Goal: Task Accomplishment & Management: Use online tool/utility

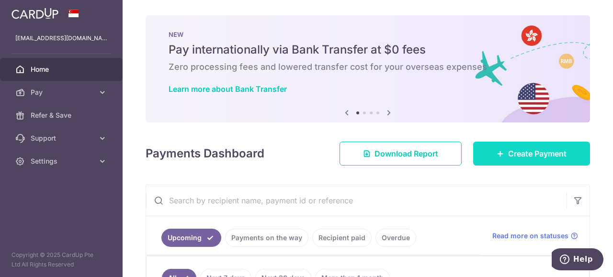
click at [491, 163] on link "Create Payment" at bounding box center [531, 154] width 117 height 24
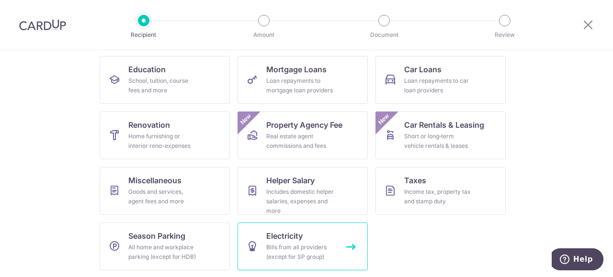
scroll to position [133, 0]
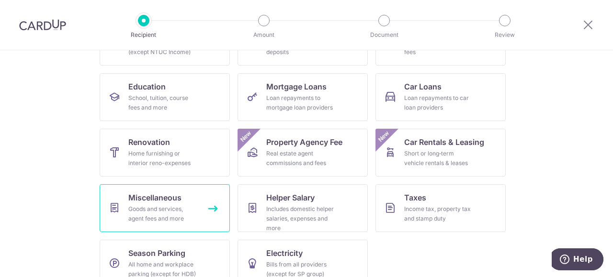
click at [191, 225] on link "Miscellaneous Goods and services, agent fees and more" at bounding box center [165, 208] width 130 height 48
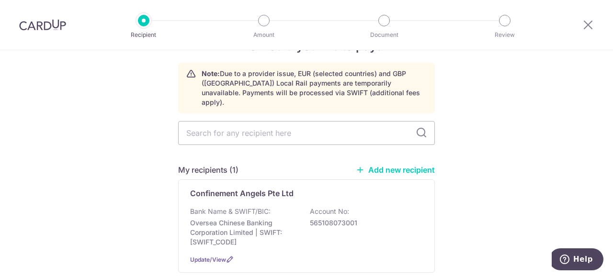
scroll to position [34, 0]
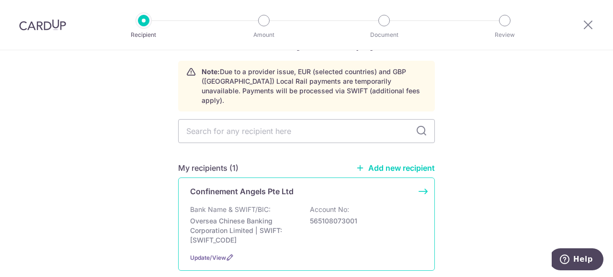
click at [223, 205] on p "Bank Name & SWIFT/BIC:" at bounding box center [230, 210] width 80 height 10
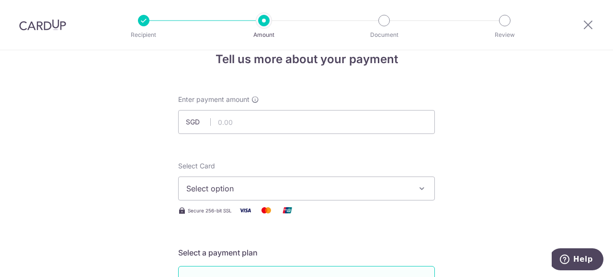
scroll to position [19, 0]
click at [262, 125] on input "text" at bounding box center [306, 122] width 257 height 24
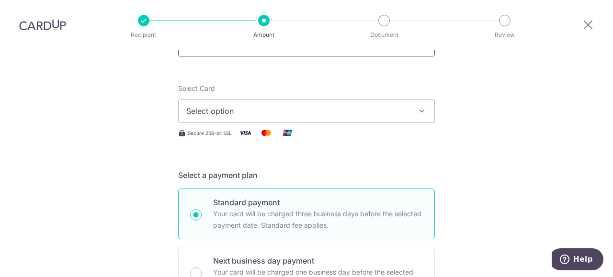
scroll to position [97, 0]
type input "950.00"
click at [270, 113] on span "Select option" at bounding box center [297, 110] width 223 height 11
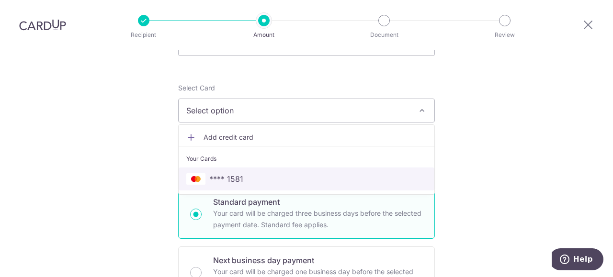
click at [264, 180] on span "**** 1581" at bounding box center [306, 178] width 240 height 11
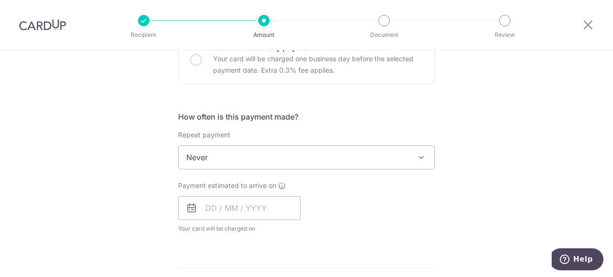
scroll to position [310, 0]
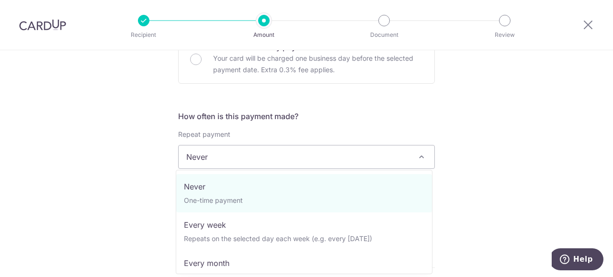
click at [274, 158] on span "Never" at bounding box center [307, 157] width 256 height 23
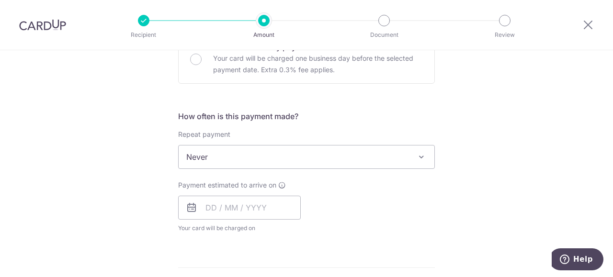
scroll to position [332, 0]
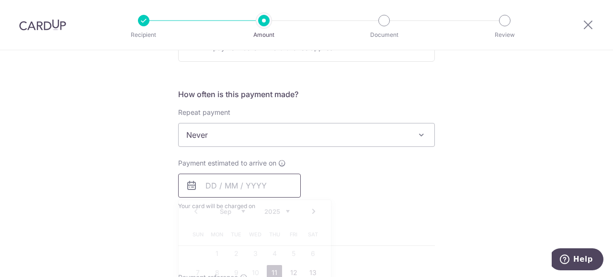
click at [207, 192] on input "text" at bounding box center [239, 186] width 123 height 24
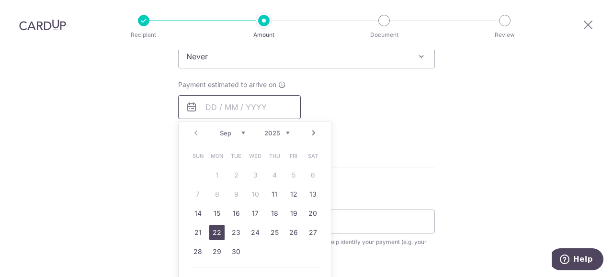
scroll to position [409, 0]
click at [269, 194] on link "11" at bounding box center [274, 195] width 15 height 15
type input "11/09/2025"
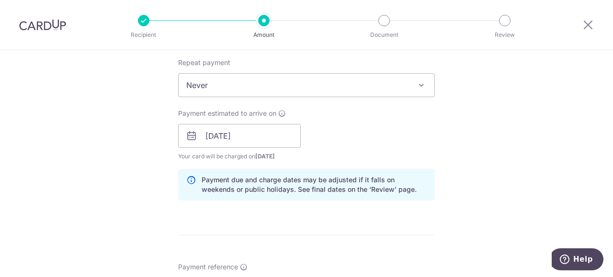
scroll to position [381, 0]
click at [265, 141] on input "11/09/2025" at bounding box center [239, 137] width 123 height 24
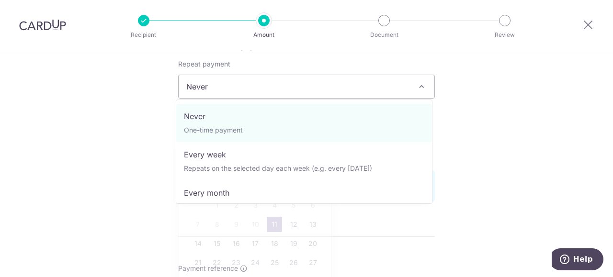
click at [233, 83] on span "Never" at bounding box center [307, 86] width 256 height 23
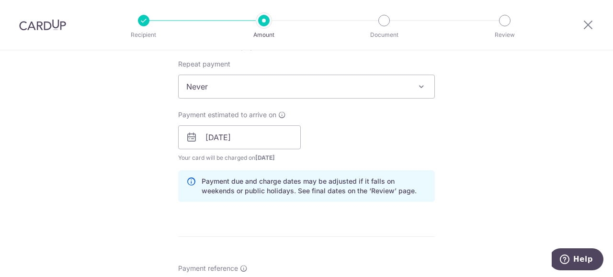
click at [418, 90] on span at bounding box center [421, 86] width 11 height 11
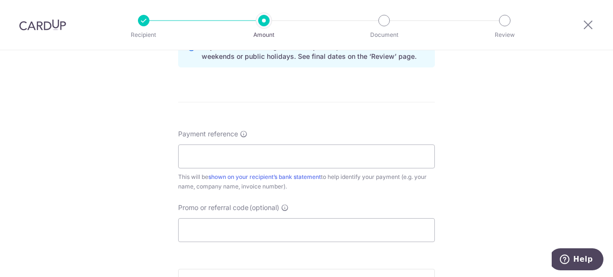
scroll to position [676, 0]
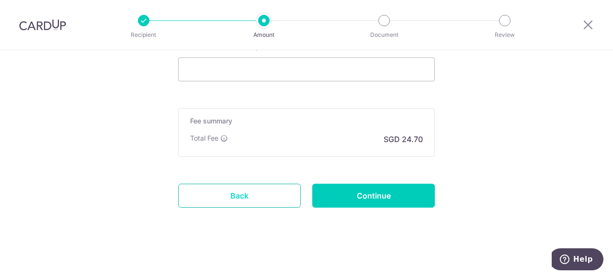
click at [245, 195] on link "Back" at bounding box center [239, 196] width 123 height 24
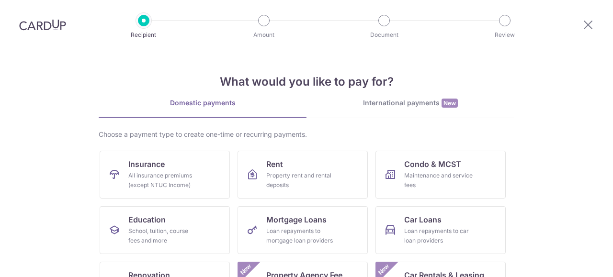
click at [34, 35] on div at bounding box center [42, 25] width 85 height 50
click at [38, 27] on img at bounding box center [42, 24] width 47 height 11
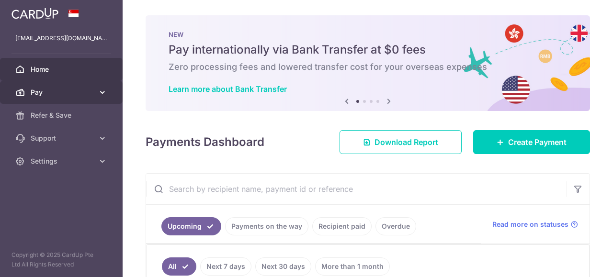
click at [64, 88] on span "Pay" at bounding box center [62, 93] width 63 height 10
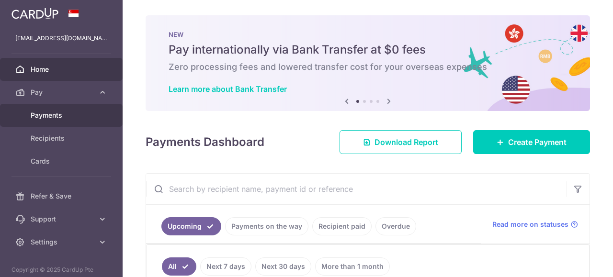
click at [58, 114] on span "Payments" at bounding box center [62, 116] width 63 height 10
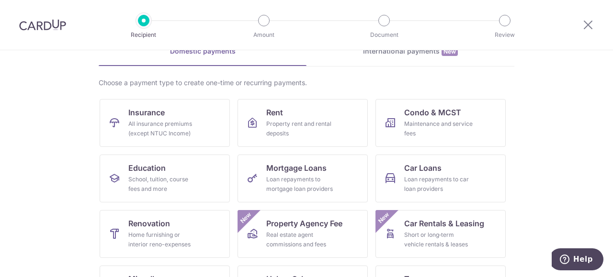
scroll to position [150, 0]
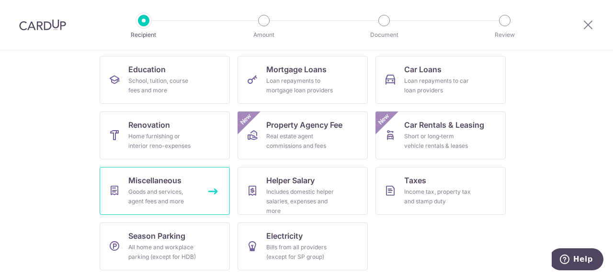
click at [165, 203] on div "Goods and services, agent fees and more" at bounding box center [162, 196] width 69 height 19
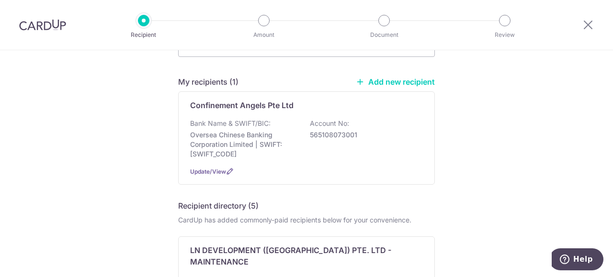
scroll to position [117, 0]
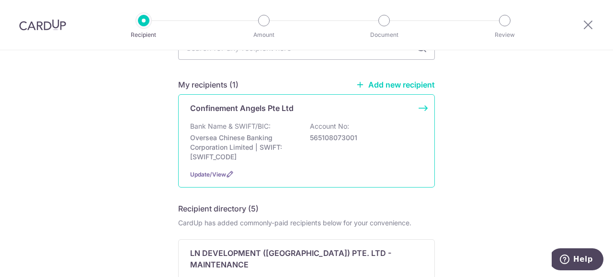
click at [293, 141] on p "Oversea Chinese Banking Corporation Limited | SWIFT: [SWIFT_CODE]" at bounding box center [243, 147] width 107 height 29
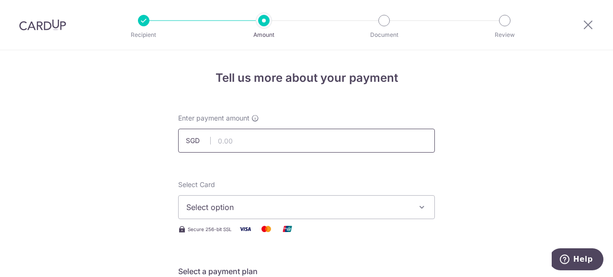
drag, startPoint x: 0, startPoint y: 0, endPoint x: 293, endPoint y: 141, distance: 324.8
click at [293, 141] on input "text" at bounding box center [306, 141] width 257 height 24
